Goal: Information Seeking & Learning: Find specific fact

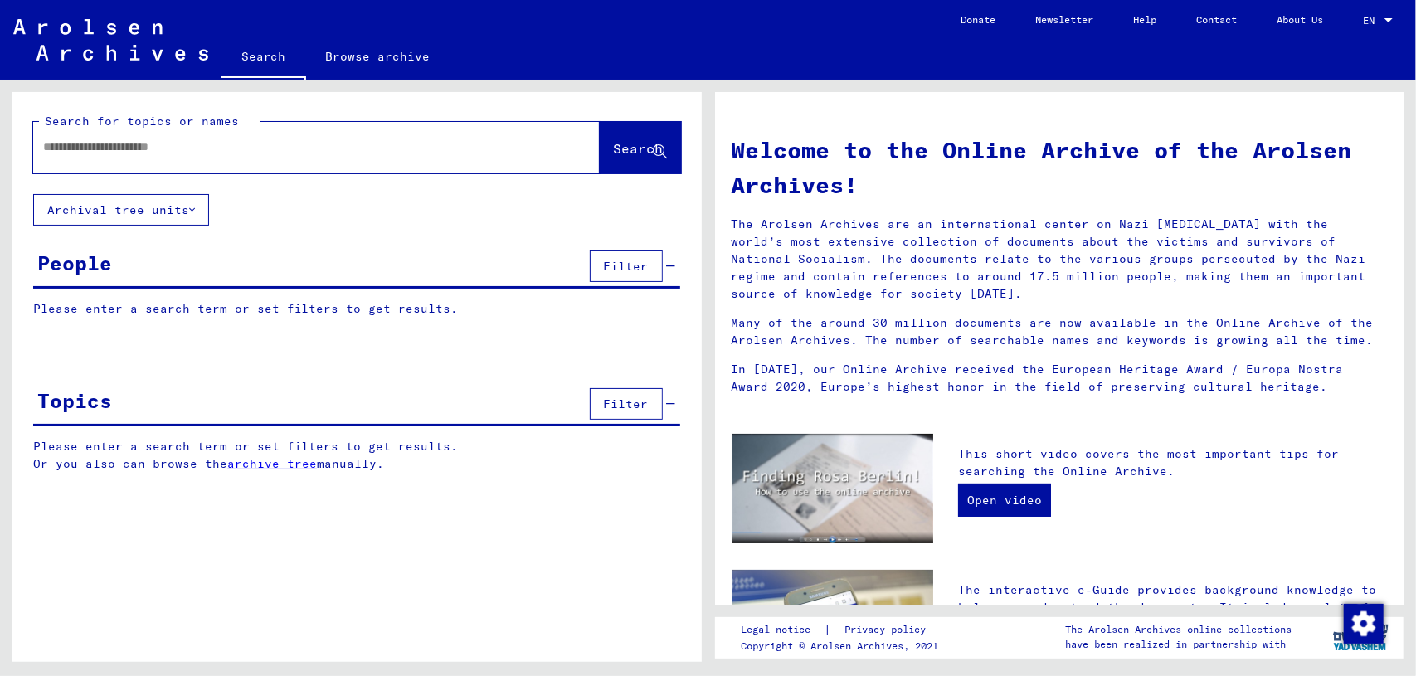
click at [301, 163] on div at bounding box center [291, 147] width 517 height 37
click at [304, 152] on input "text" at bounding box center [296, 147] width 507 height 17
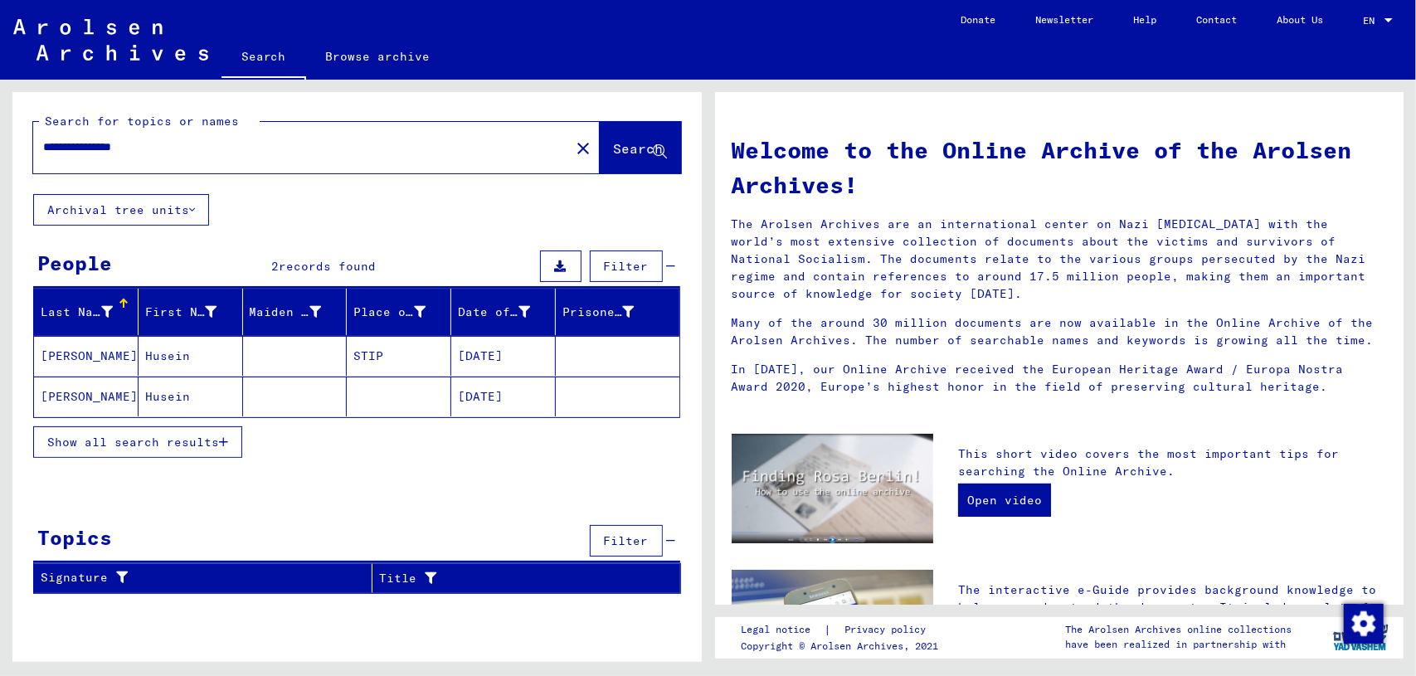
click at [181, 399] on mat-cell "Husein" at bounding box center [191, 397] width 105 height 40
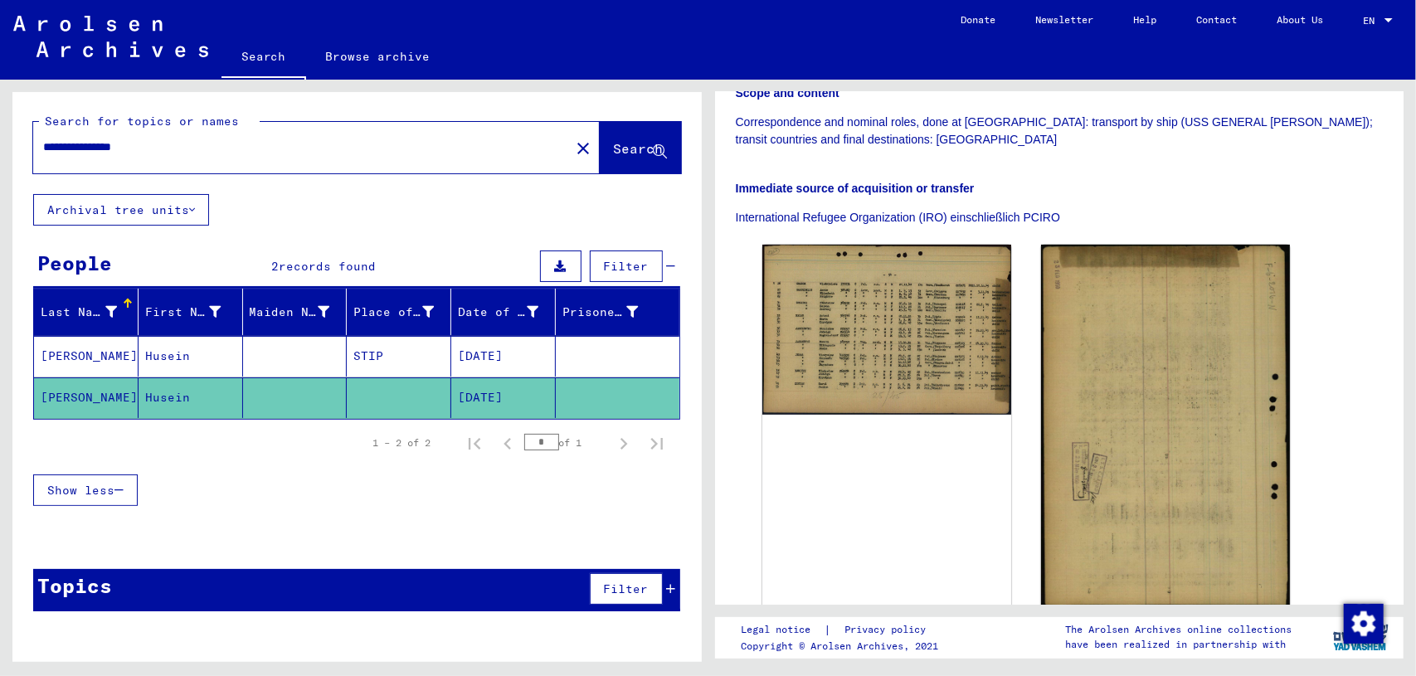
scroll to position [383, 0]
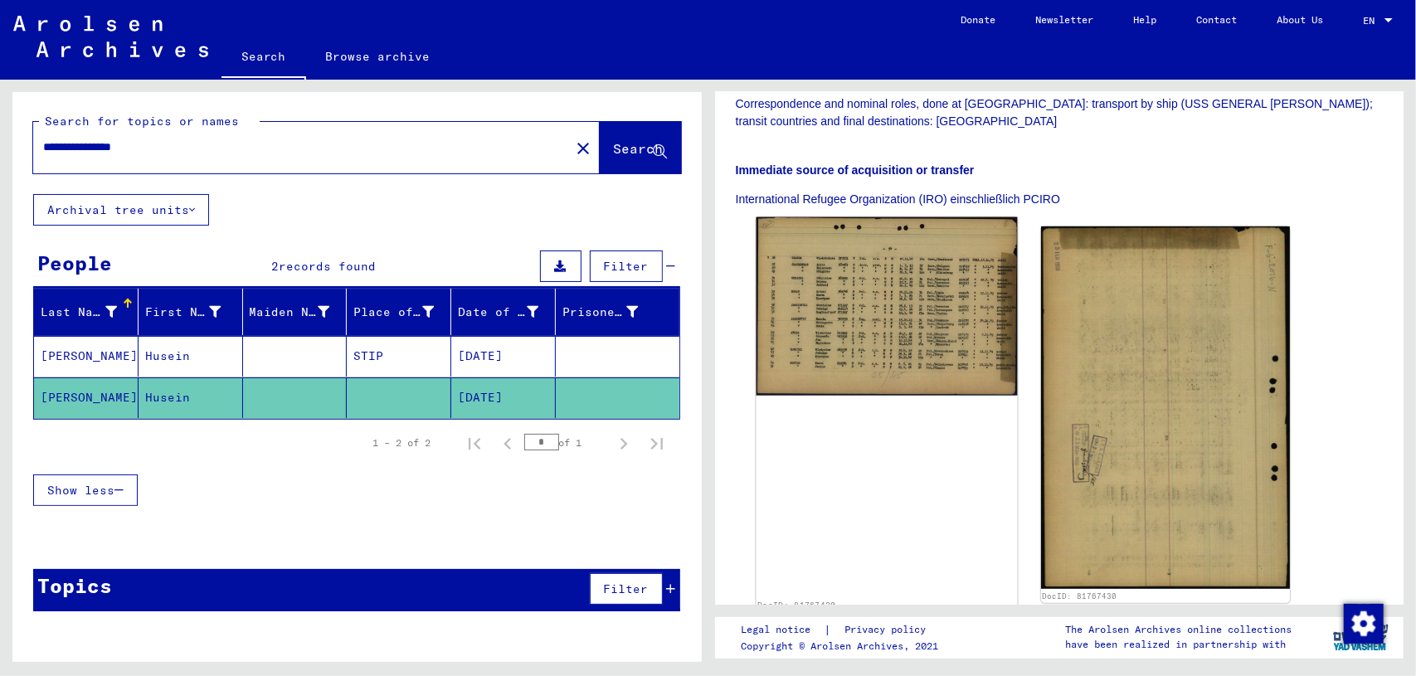
click at [903, 278] on img at bounding box center [886, 306] width 261 height 178
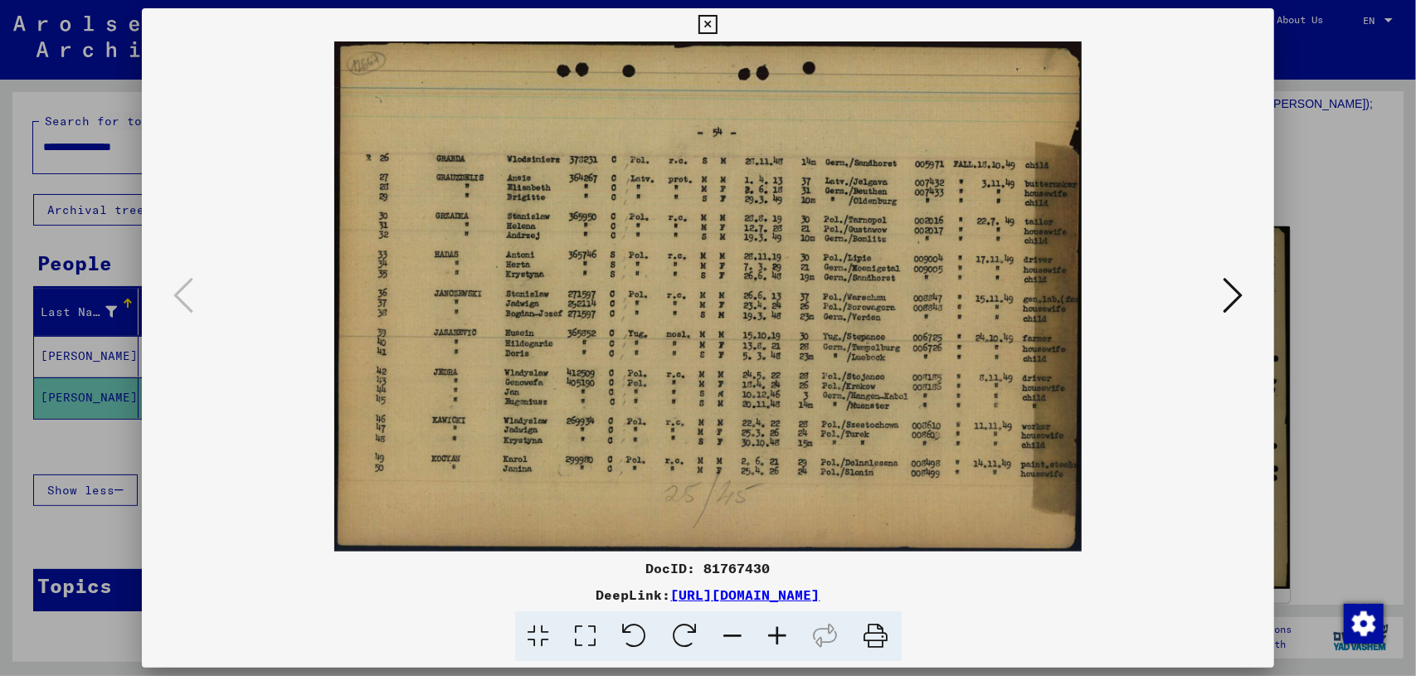
click at [1331, 182] on div at bounding box center [708, 338] width 1416 height 676
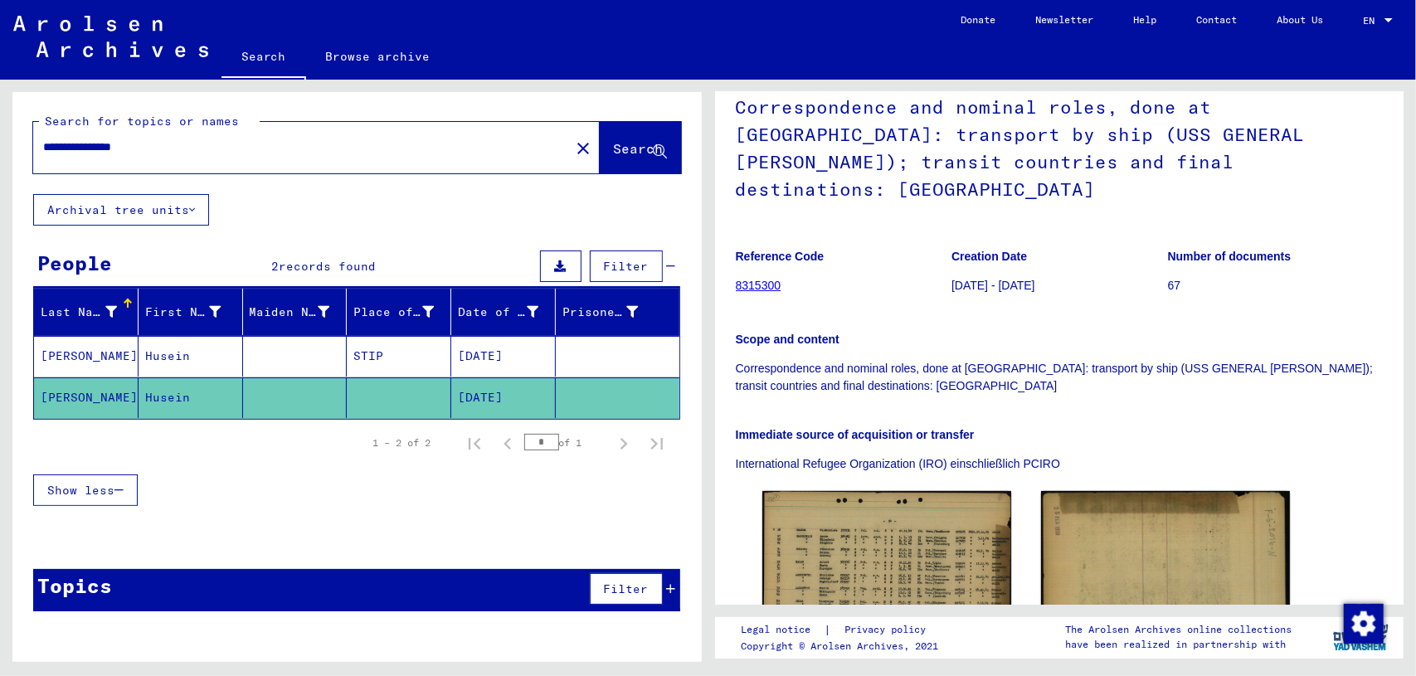
scroll to position [98, 0]
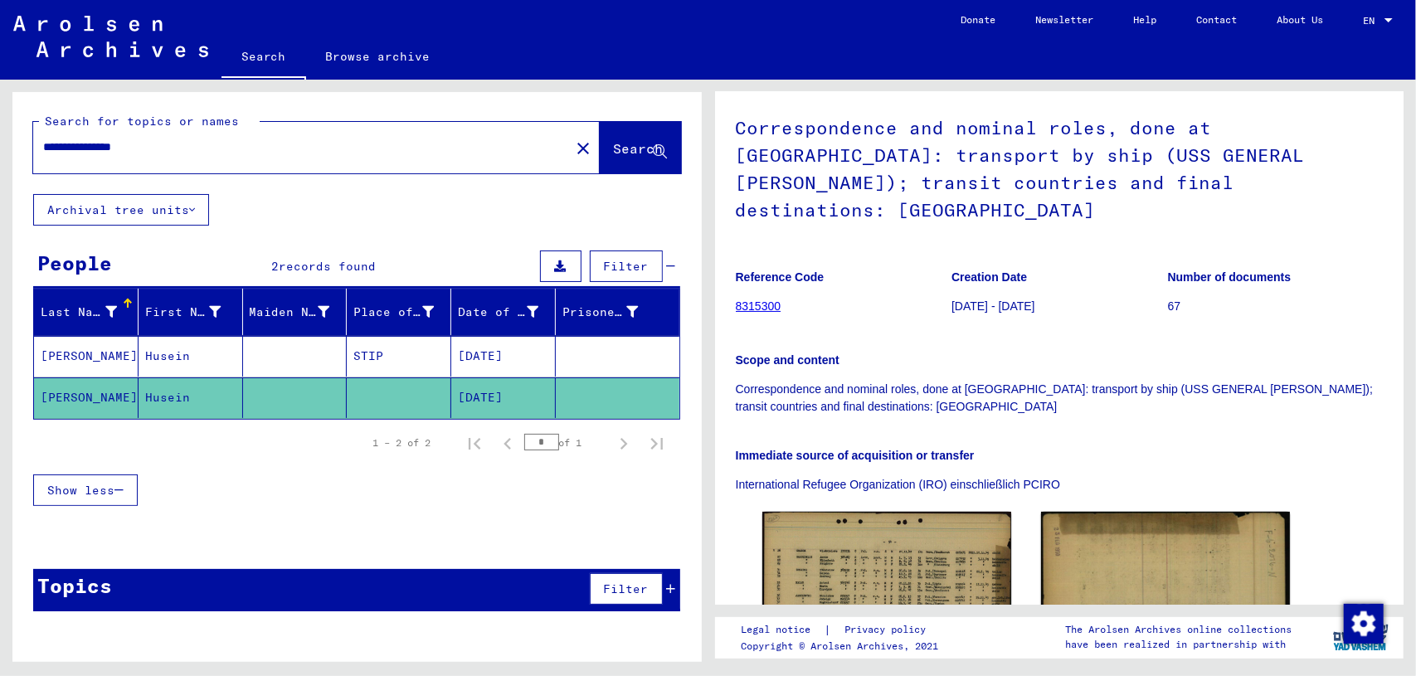
click at [174, 148] on input "**********" at bounding box center [301, 147] width 517 height 17
drag, startPoint x: 219, startPoint y: 148, endPoint x: 0, endPoint y: 155, distance: 219.1
click at [0, 155] on div "**********" at bounding box center [354, 371] width 708 height 582
type input "**********"
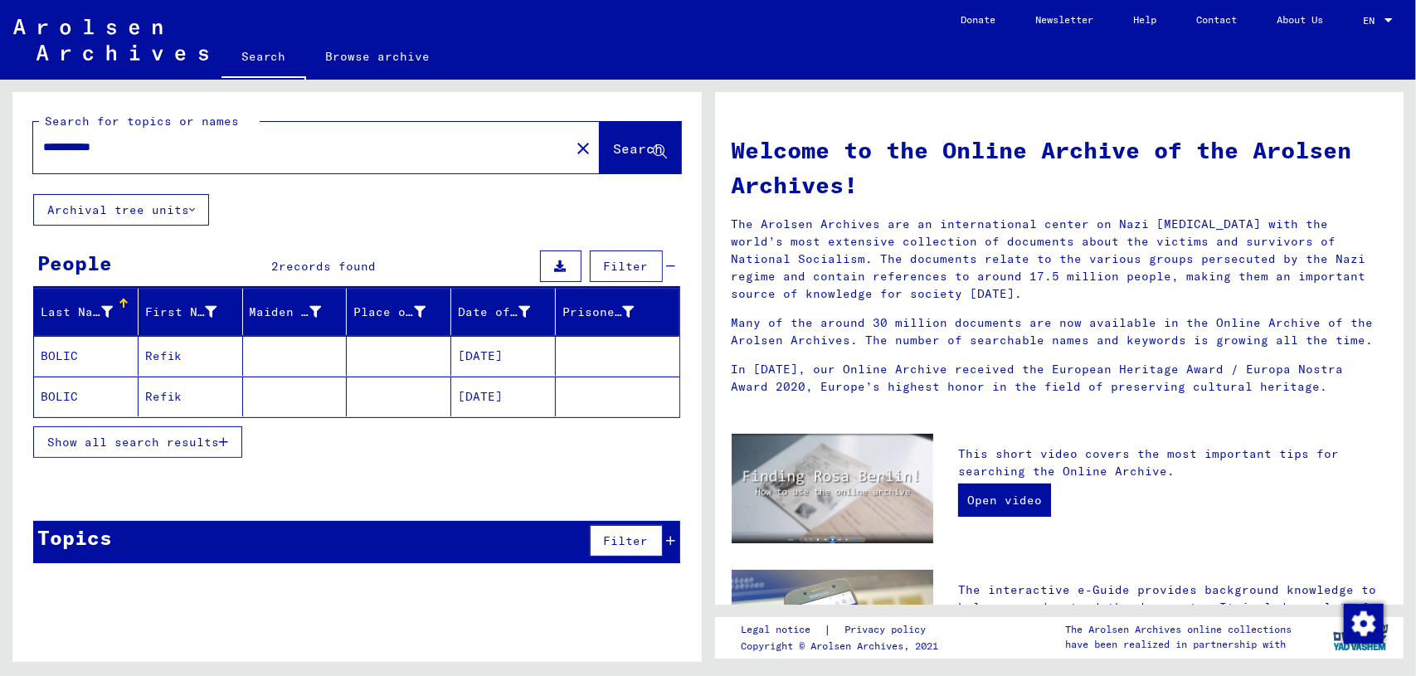
click at [173, 358] on mat-cell "Refik" at bounding box center [191, 356] width 105 height 40
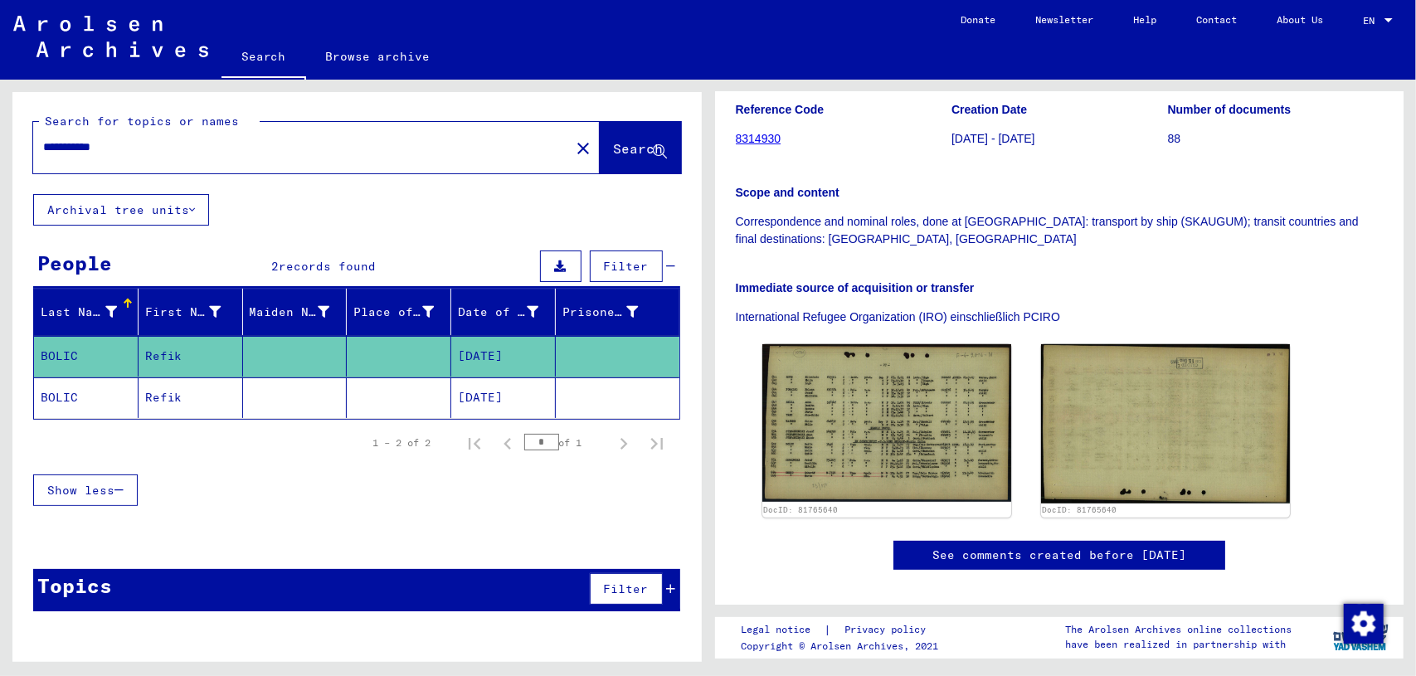
scroll to position [268, 0]
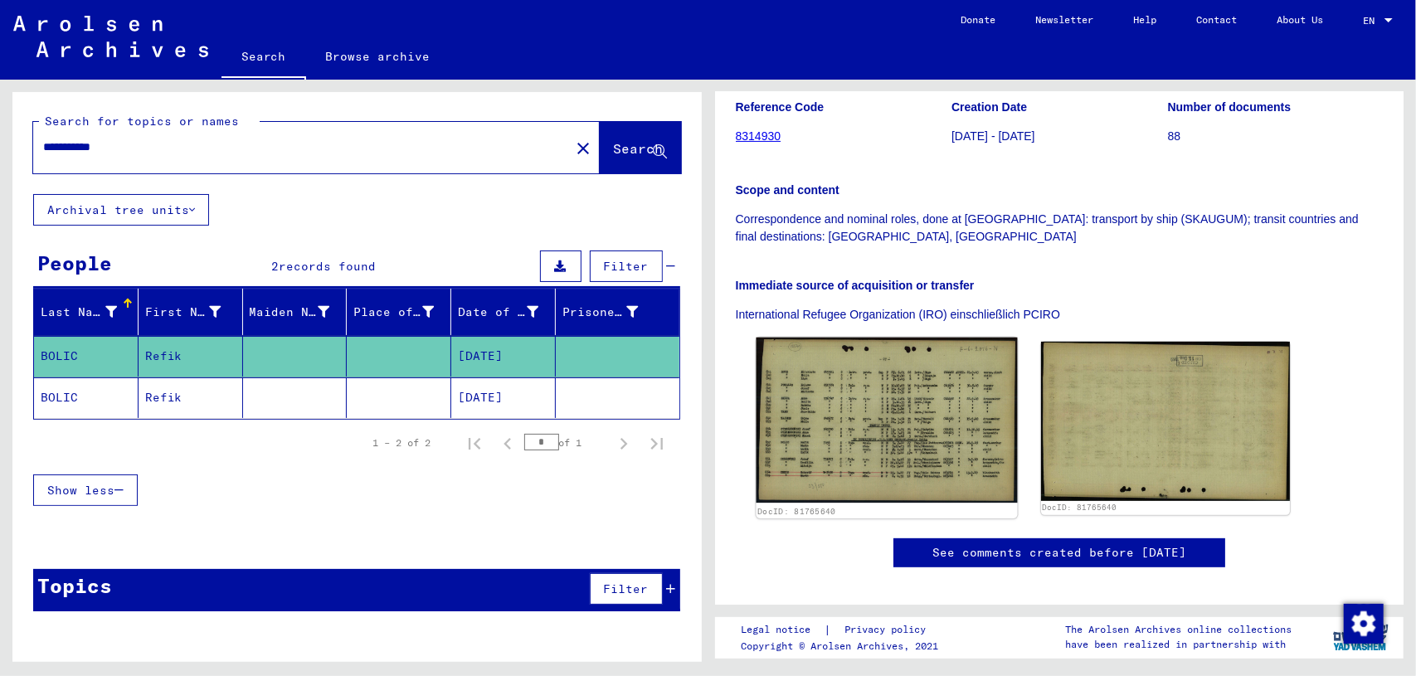
click at [872, 408] on img at bounding box center [886, 421] width 261 height 166
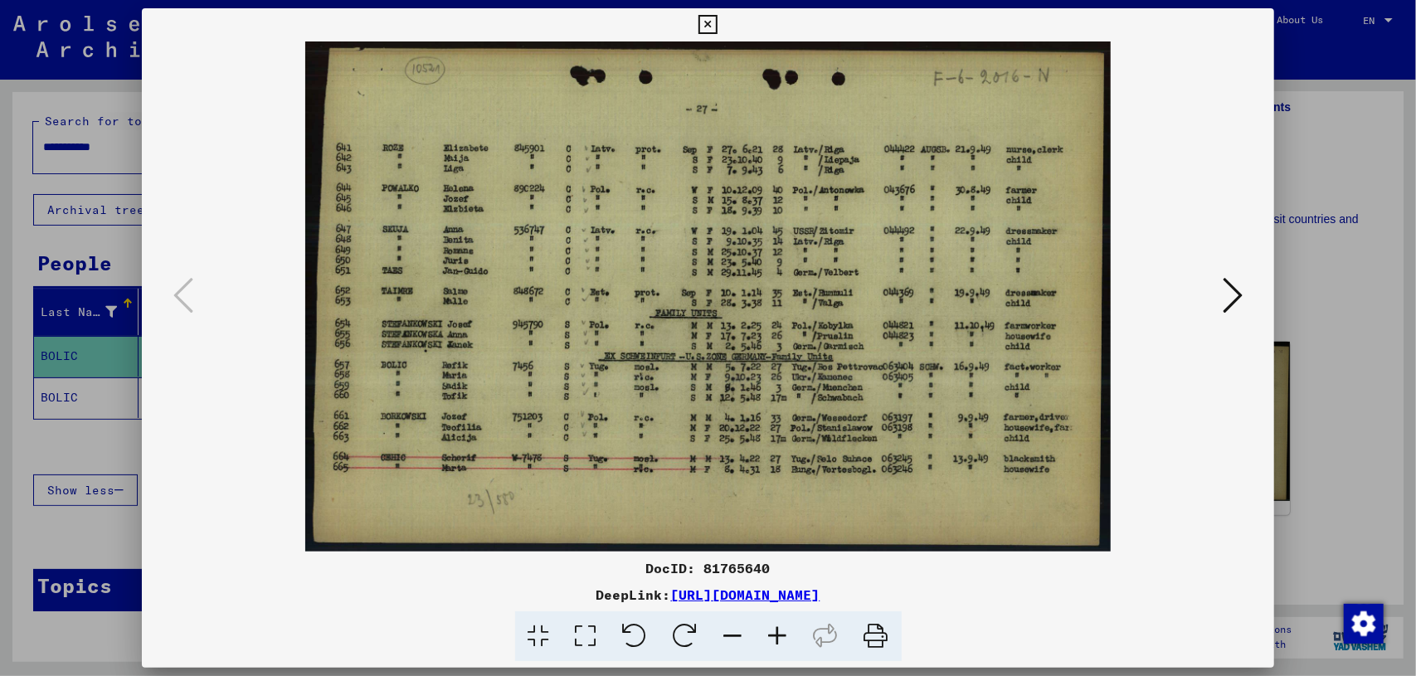
click at [1352, 162] on div at bounding box center [708, 338] width 1416 height 676
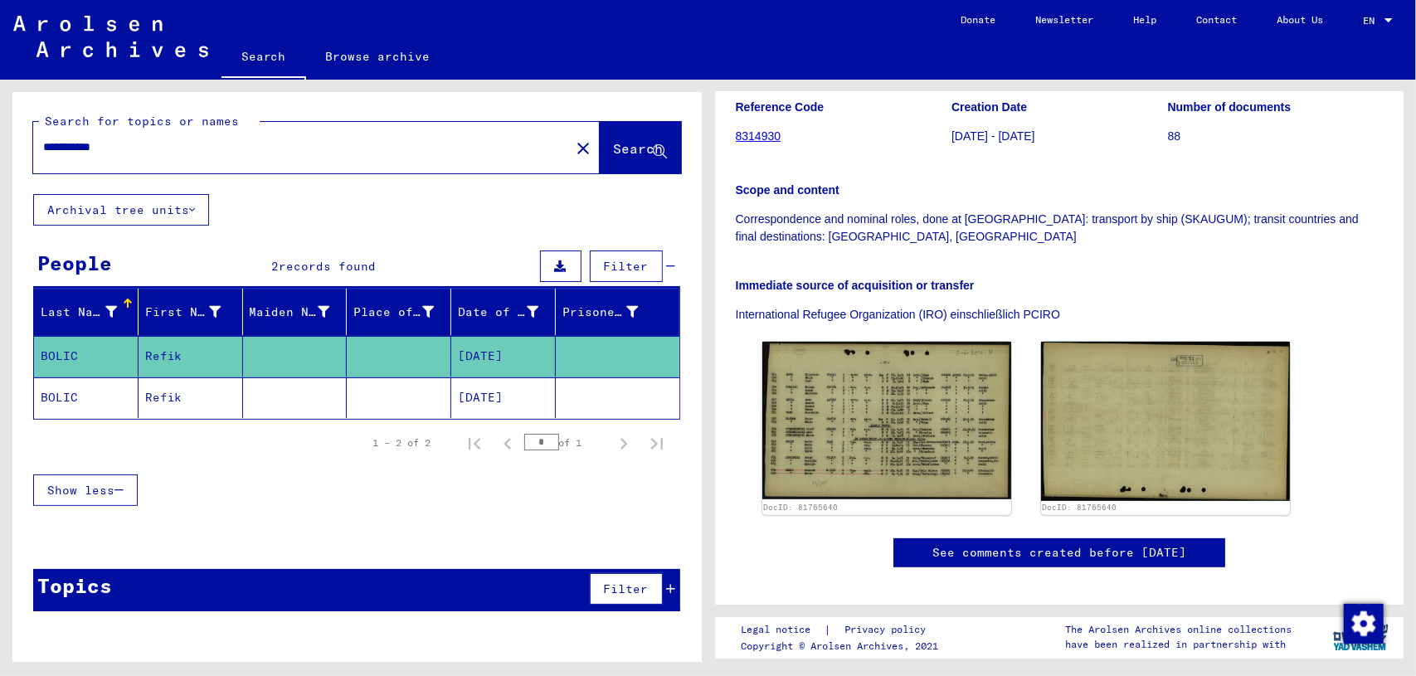
click at [1231, 277] on p "Immediate source of acquisition or transfer" at bounding box center [1060, 285] width 648 height 17
click at [272, 406] on mat-cell at bounding box center [295, 397] width 105 height 41
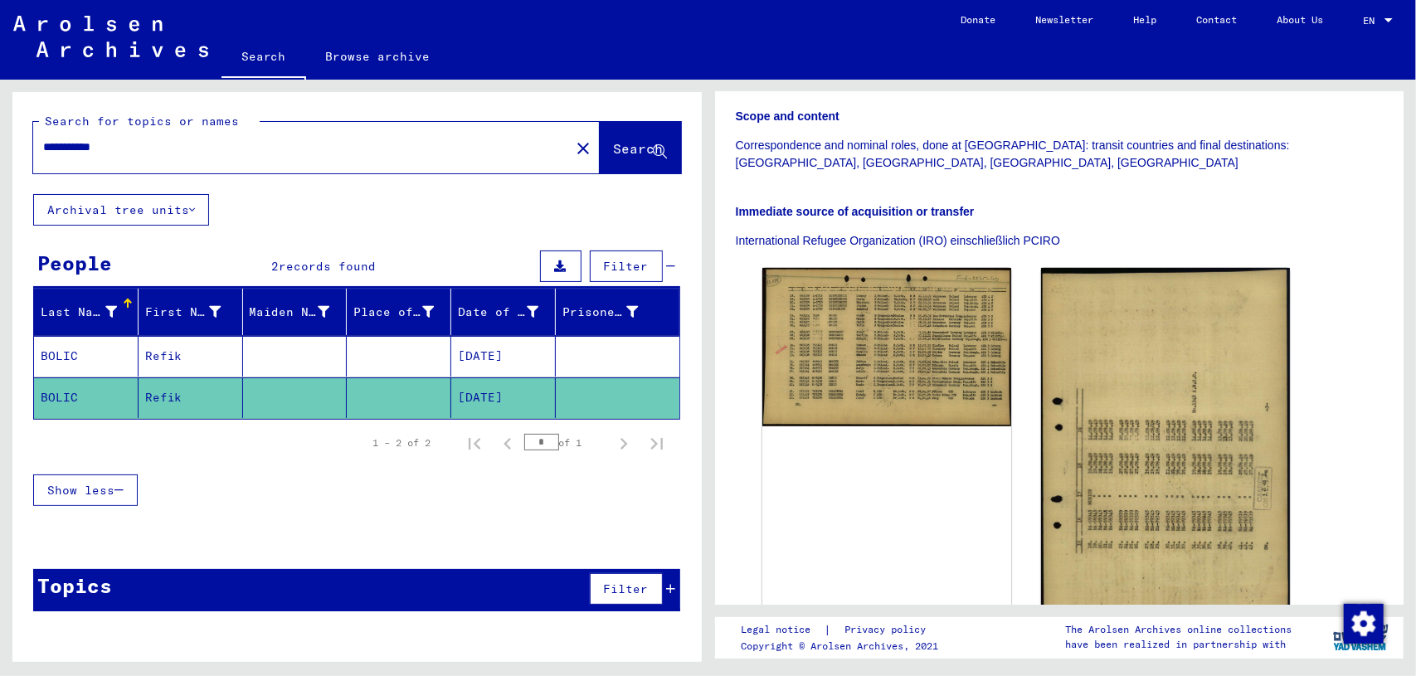
scroll to position [338, 0]
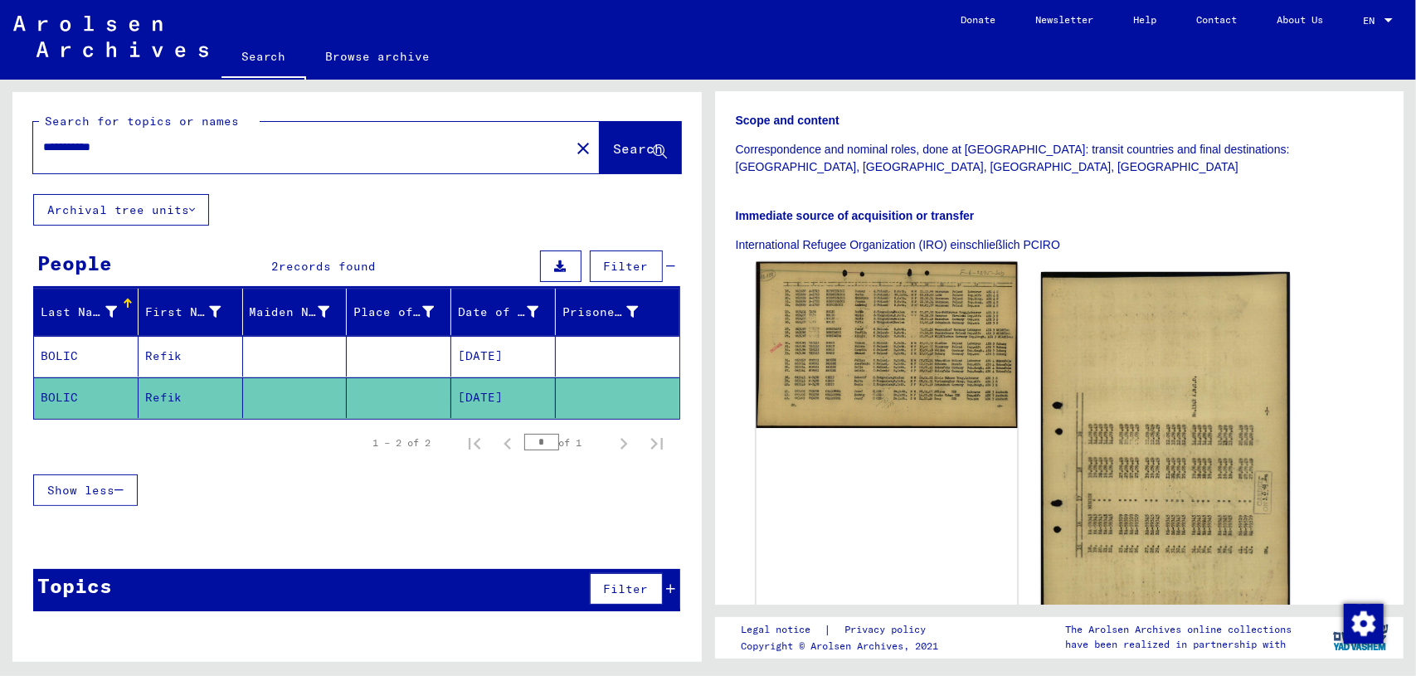
click at [861, 303] on img at bounding box center [886, 345] width 261 height 167
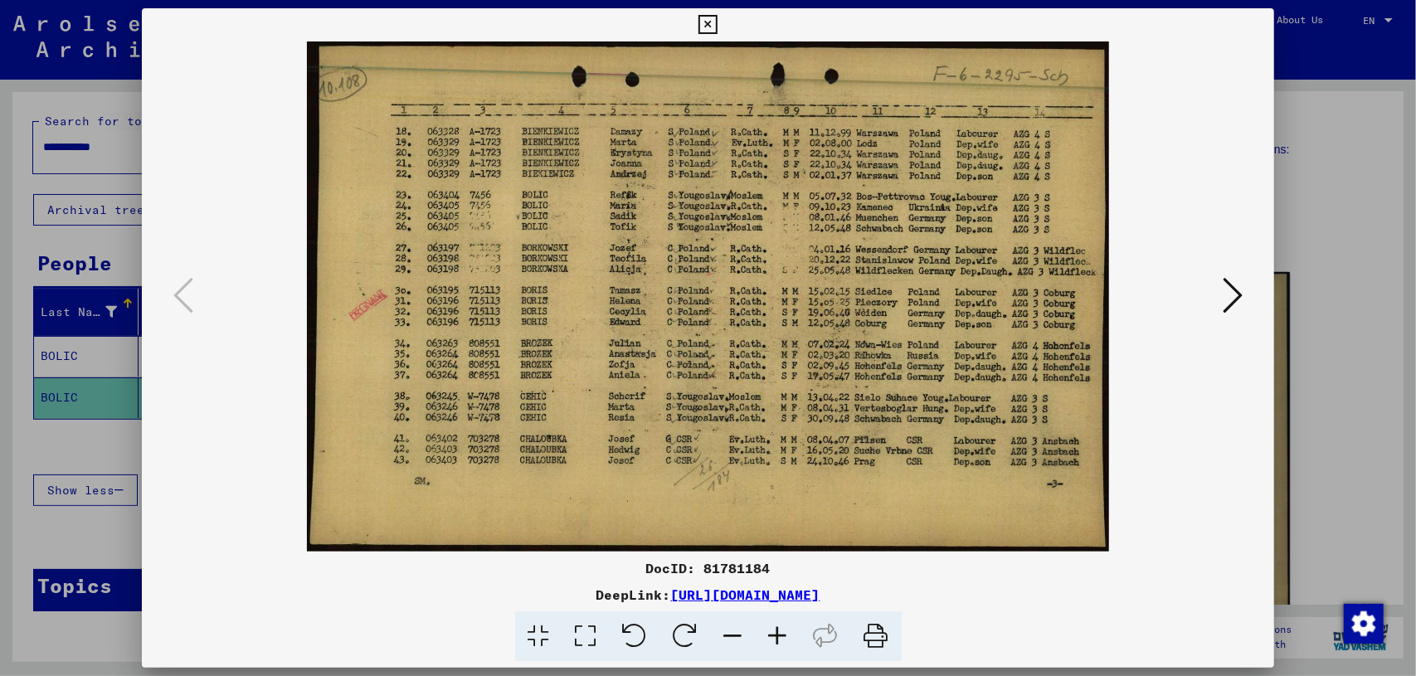
click at [1360, 262] on div at bounding box center [708, 338] width 1416 height 676
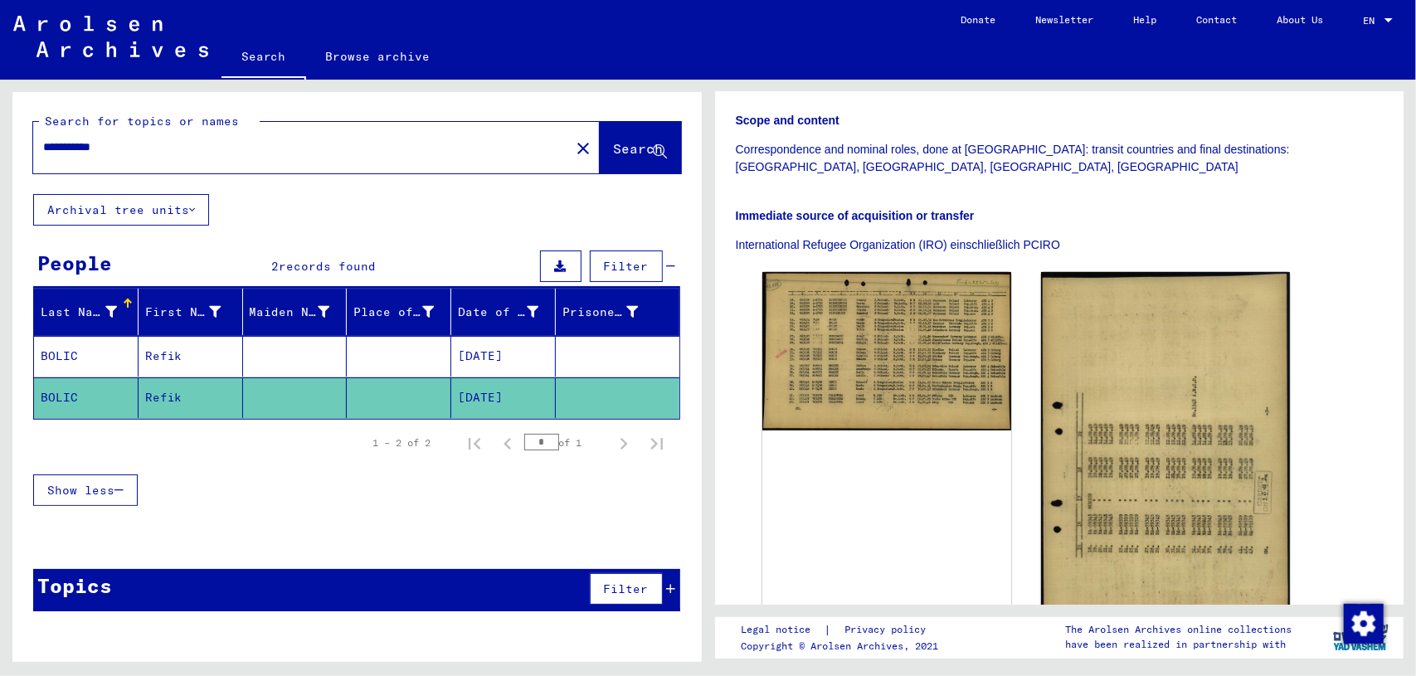
click at [259, 359] on mat-cell at bounding box center [295, 356] width 105 height 41
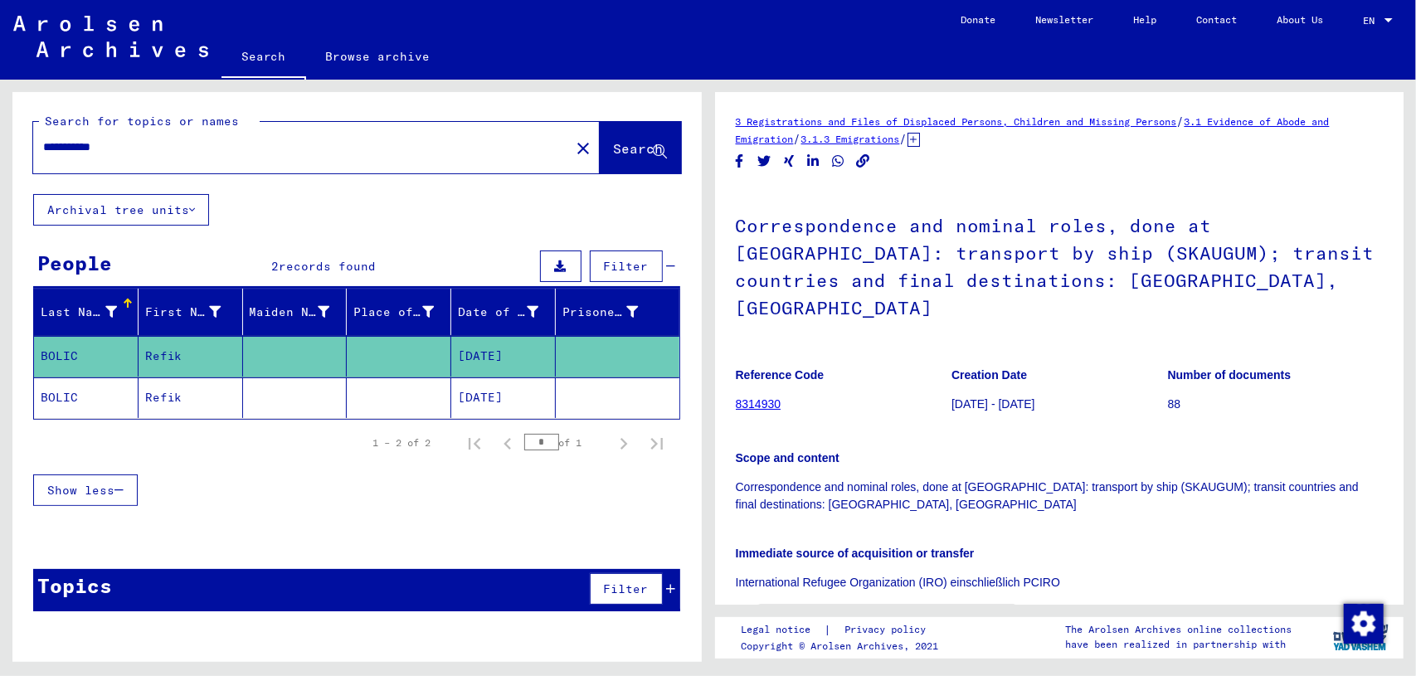
click at [909, 606] on img at bounding box center [886, 689] width 261 height 166
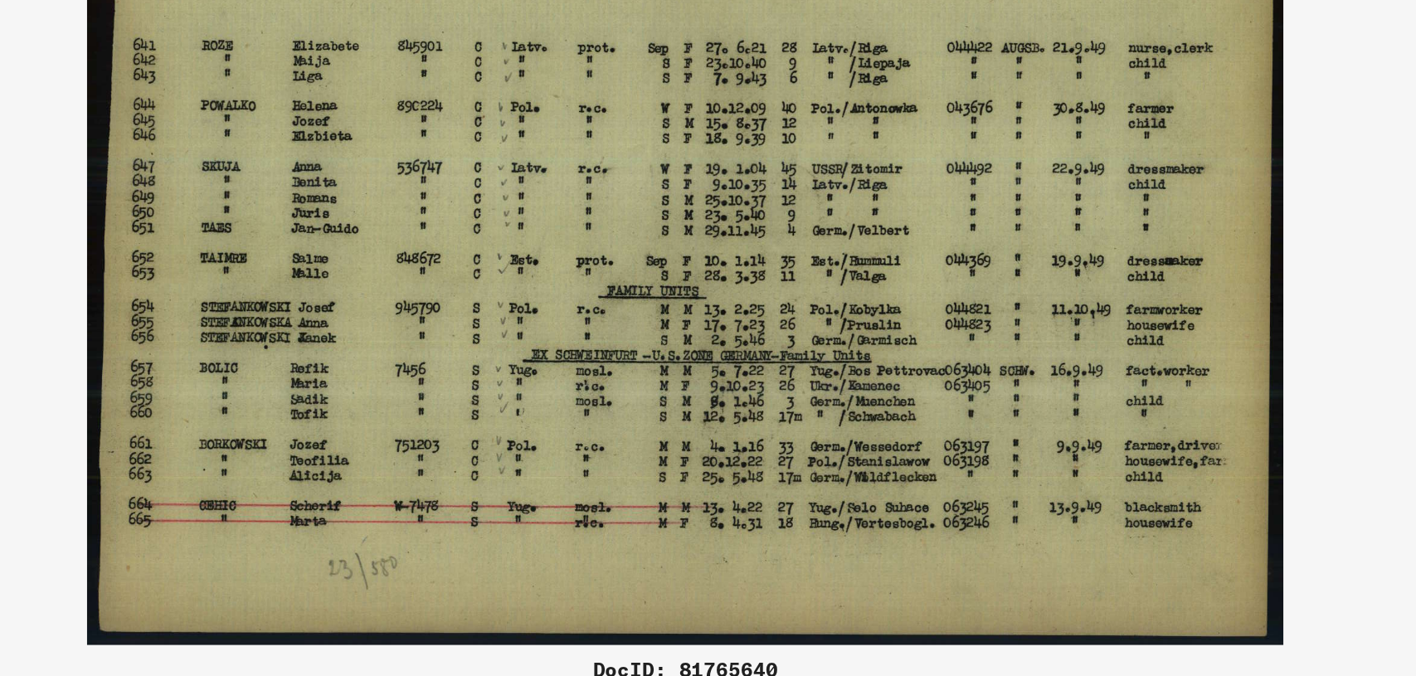
click at [782, 507] on img at bounding box center [708, 296] width 1020 height 510
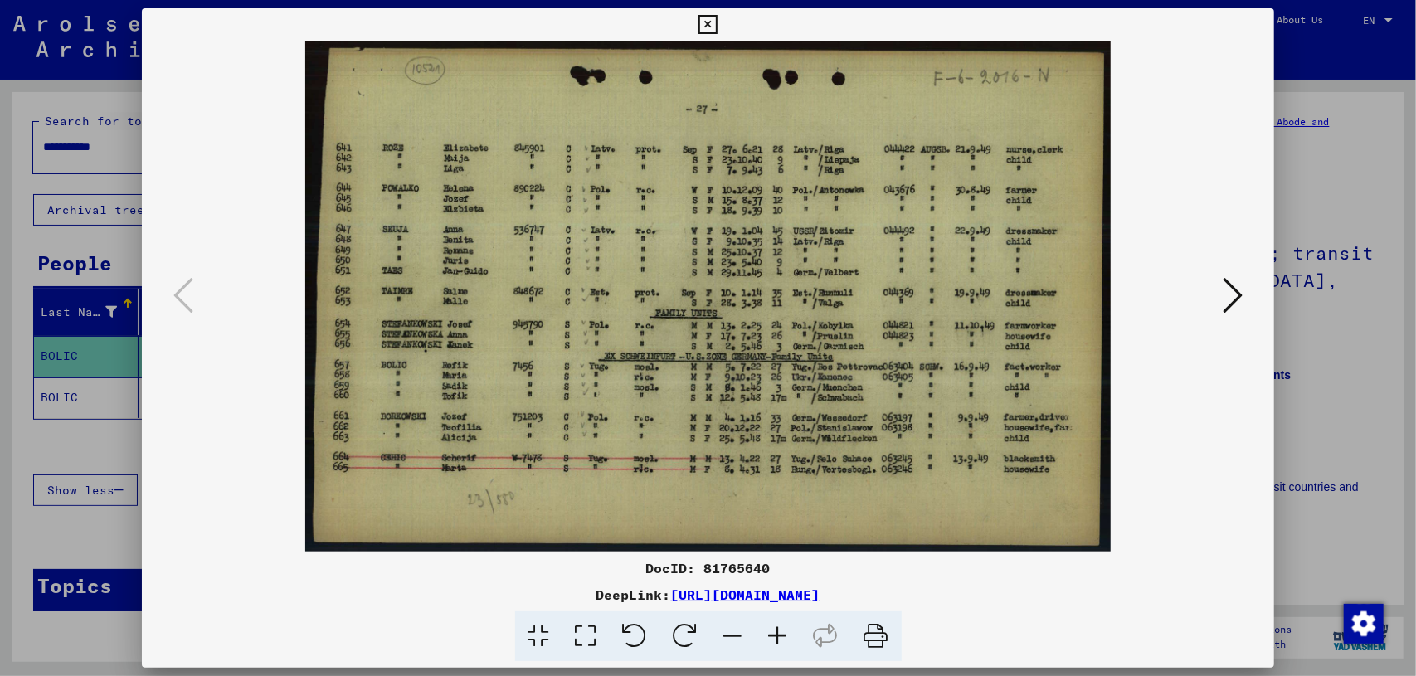
click at [100, 226] on div at bounding box center [708, 338] width 1416 height 676
